Goal: Navigation & Orientation: Find specific page/section

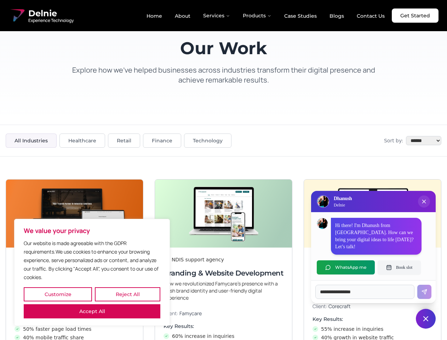
click at [58, 294] on button "Customize" at bounding box center [58, 294] width 68 height 14
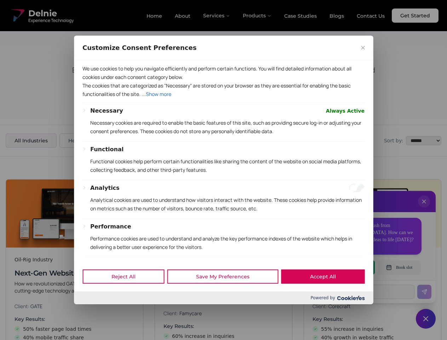
click at [128, 294] on div at bounding box center [223, 170] width 447 height 340
click at [92, 81] on p "We use cookies to help you navigate efficiently and perform certain functions. …" at bounding box center [224, 72] width 282 height 17
click at [224, 141] on div "Necessary Always Active Necessary cookies are required to enable the basic feat…" at bounding box center [227, 124] width 275 height 35
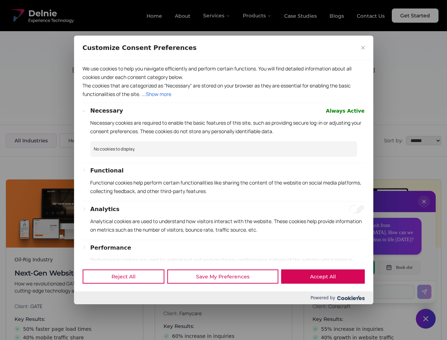
click at [424, 209] on div at bounding box center [223, 170] width 447 height 340
click at [346, 267] on div "Reject All Save My Preferences Accept All" at bounding box center [223, 276] width 299 height 30
click at [400, 267] on div at bounding box center [223, 170] width 447 height 340
click at [426, 319] on div at bounding box center [223, 170] width 447 height 340
click at [217, 16] on div at bounding box center [223, 170] width 447 height 340
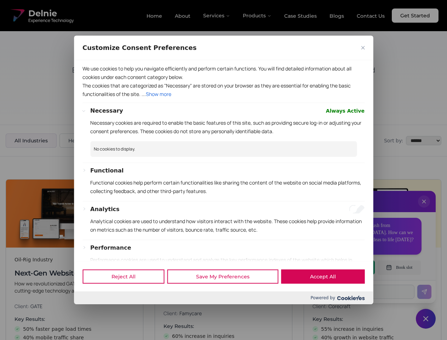
click at [258, 16] on div at bounding box center [223, 170] width 447 height 340
